Goal: Navigation & Orientation: Find specific page/section

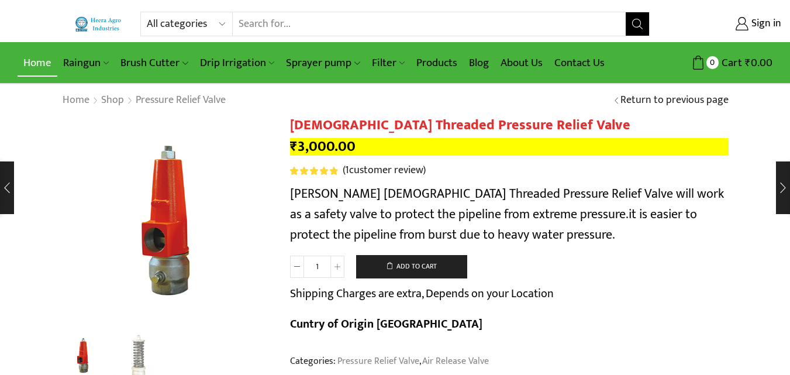
click at [36, 65] on link "Home" at bounding box center [38, 62] width 40 height 27
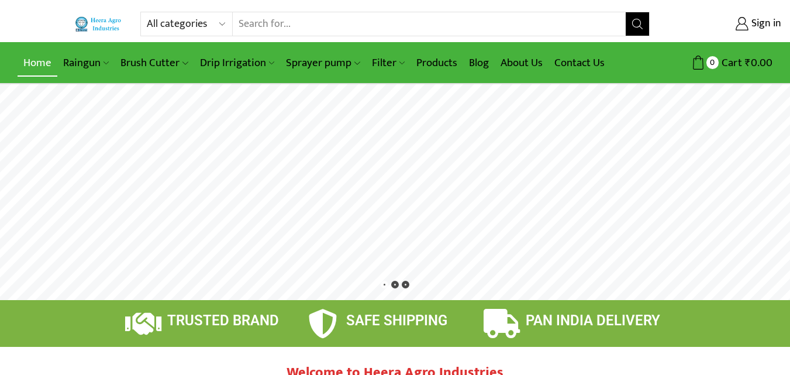
click at [37, 67] on link "Home" at bounding box center [38, 62] width 40 height 27
click at [432, 71] on link "Products" at bounding box center [437, 62] width 53 height 27
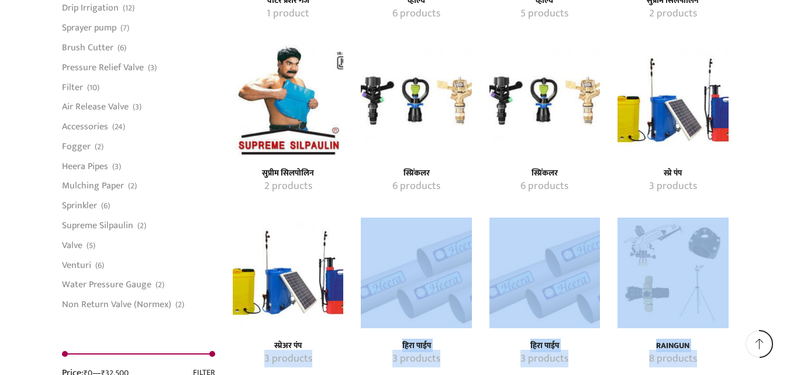
scroll to position [1561, 0]
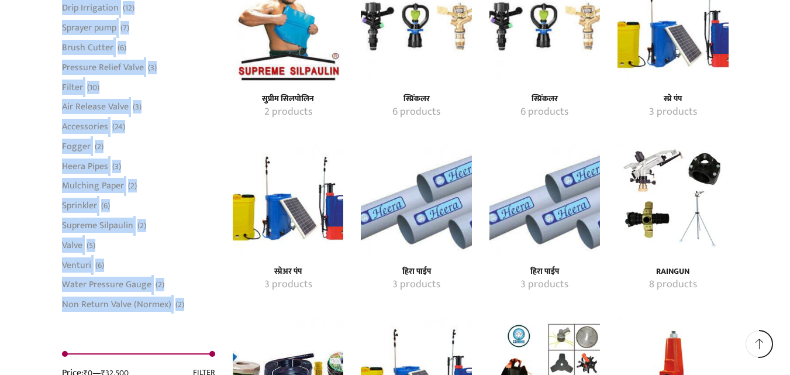
drag, startPoint x: 60, startPoint y: 151, endPoint x: 73, endPoint y: 314, distance: 163.6
copy div "Browse फिल्टर (9) रेन गन (8) फॉगर (2) फिल्टर (9) रेन गन (8) व्हाॅल्व (5) सुप्री…"
